Goal: Task Accomplishment & Management: Use online tool/utility

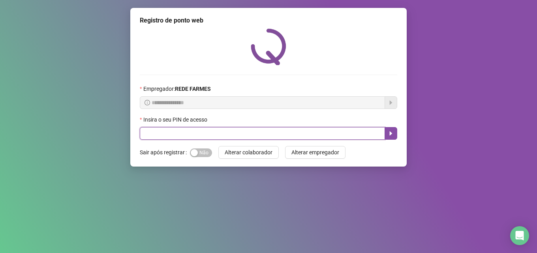
click at [204, 133] on input "text" at bounding box center [262, 133] width 245 height 13
type input "*****"
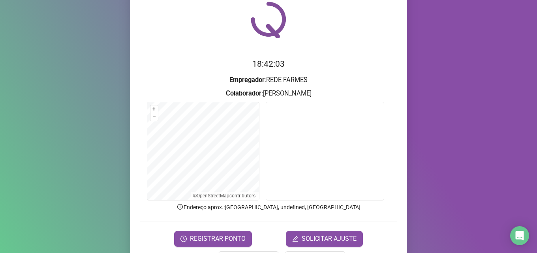
scroll to position [55, 0]
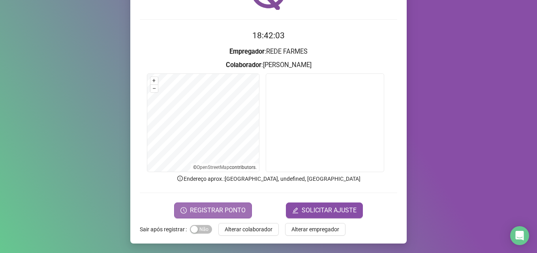
click at [208, 210] on span "REGISTRAR PONTO" at bounding box center [218, 210] width 56 height 9
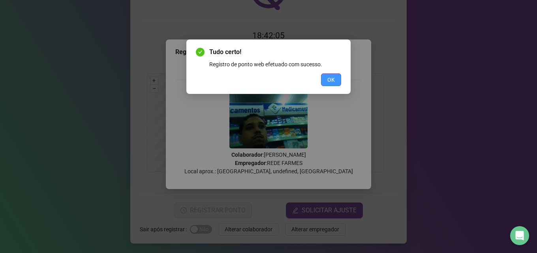
click at [332, 77] on span "OK" at bounding box center [330, 79] width 7 height 9
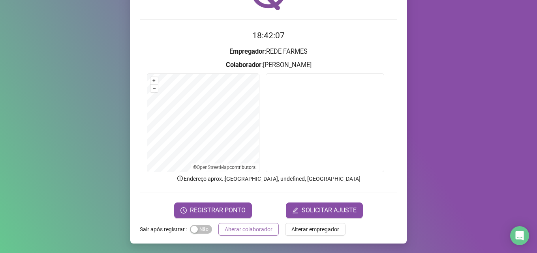
click at [249, 227] on span "Alterar colaborador" at bounding box center [249, 229] width 48 height 9
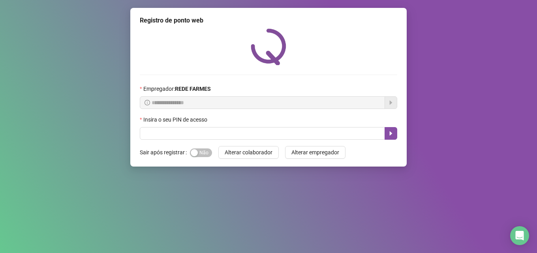
scroll to position [0, 0]
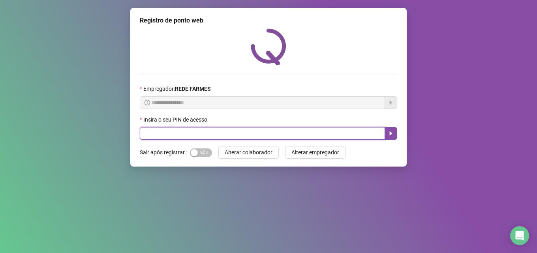
click at [184, 138] on input "text" at bounding box center [262, 133] width 245 height 13
type input "*****"
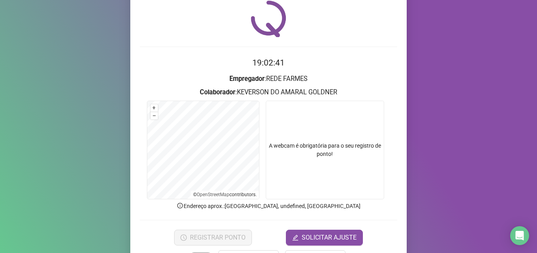
scroll to position [55, 0]
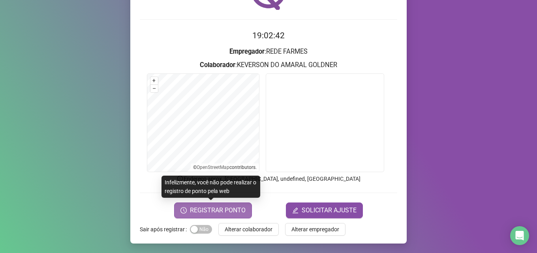
click at [213, 209] on span "REGISTRAR PONTO" at bounding box center [218, 210] width 56 height 9
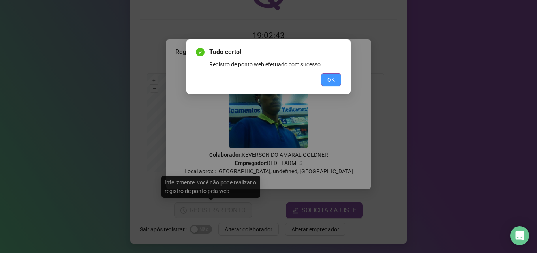
click at [336, 75] on button "OK" at bounding box center [331, 79] width 20 height 13
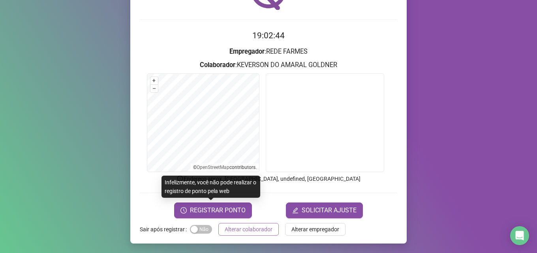
click at [264, 229] on span "Alterar colaborador" at bounding box center [249, 229] width 48 height 9
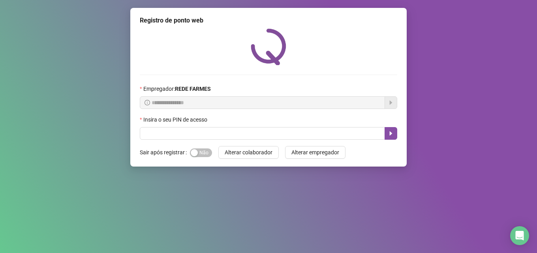
scroll to position [0, 0]
